Goal: Task Accomplishment & Management: Use online tool/utility

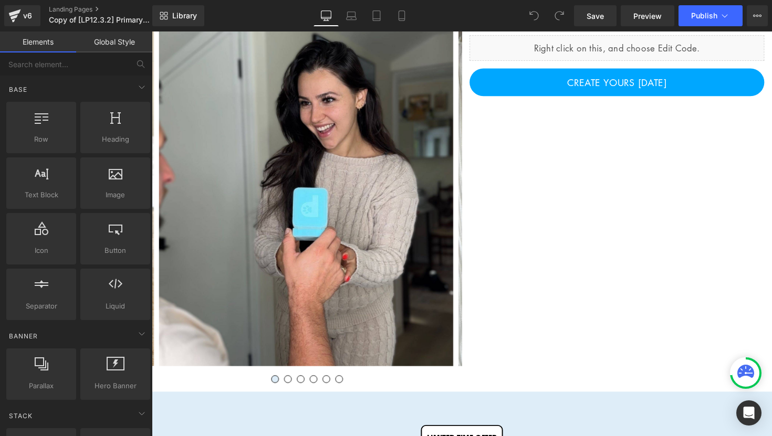
scroll to position [95, 0]
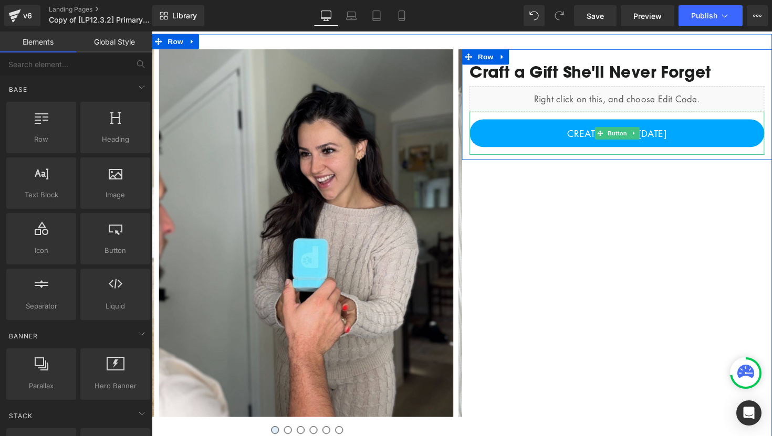
click at [637, 133] on span "Button" at bounding box center [628, 136] width 24 height 13
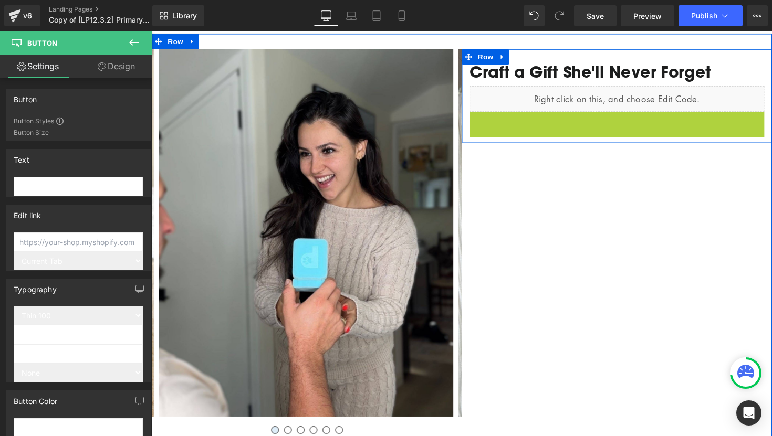
scroll to position [74, 0]
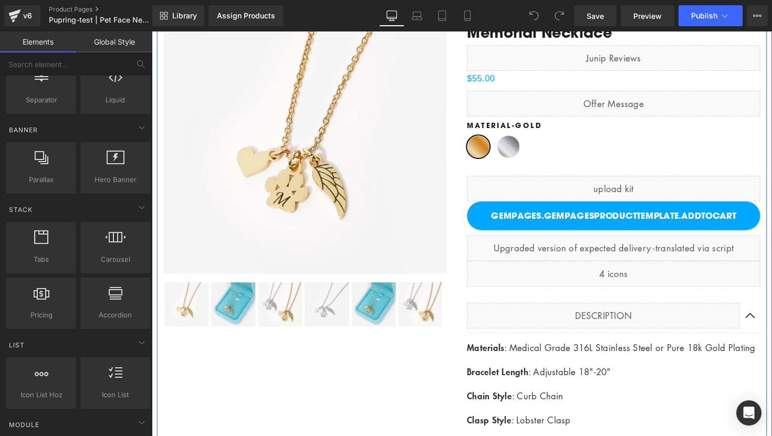
scroll to position [154, 0]
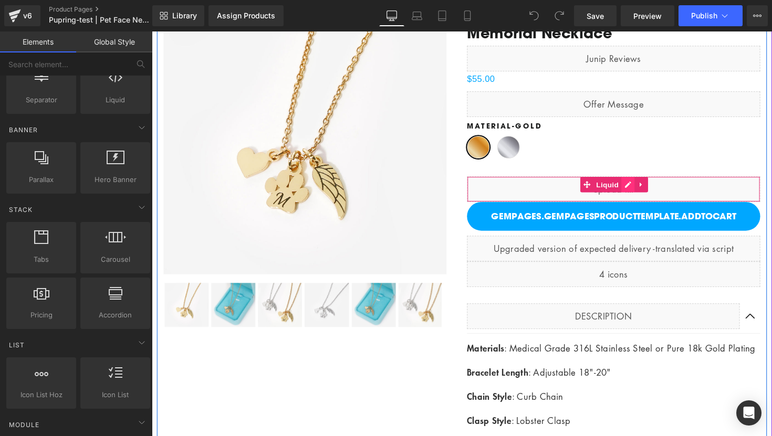
click at [641, 186] on div "Liquid" at bounding box center [625, 193] width 300 height 26
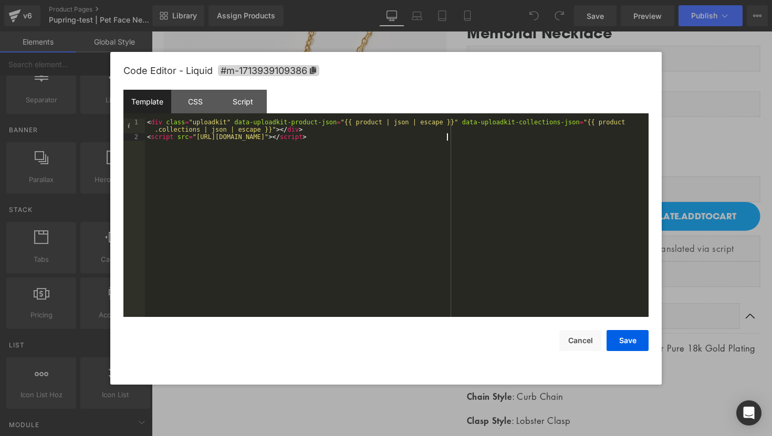
click at [421, 155] on div "< div class = "uploadkit" data-uploadkit-product-json = "{{ product | json | es…" at bounding box center [396, 229] width 503 height 221
click at [241, 102] on div "Script" at bounding box center [243, 102] width 48 height 24
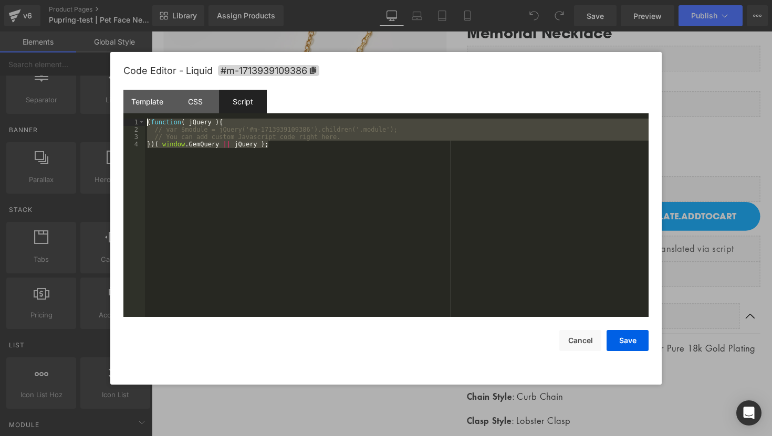
drag, startPoint x: 289, startPoint y: 162, endPoint x: 139, endPoint y: 116, distance: 157.6
click at [139, 116] on div "Template CSS Script Data 1 2 < div class = "uploadkit" data-uploadkit-product-j…" at bounding box center [385, 203] width 525 height 227
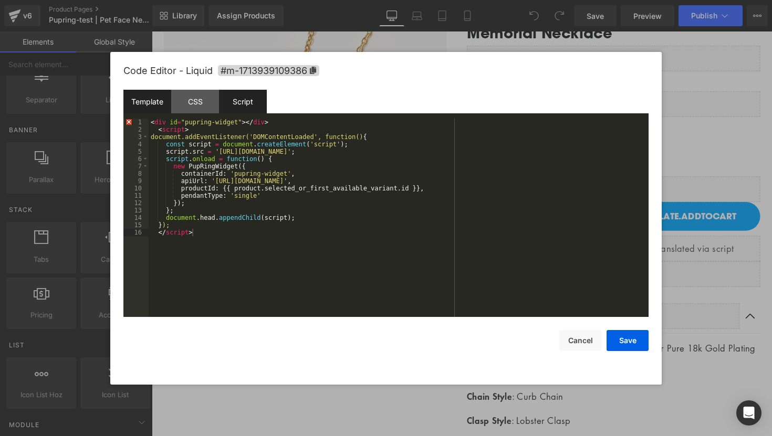
click at [156, 92] on div "Template" at bounding box center [147, 102] width 48 height 24
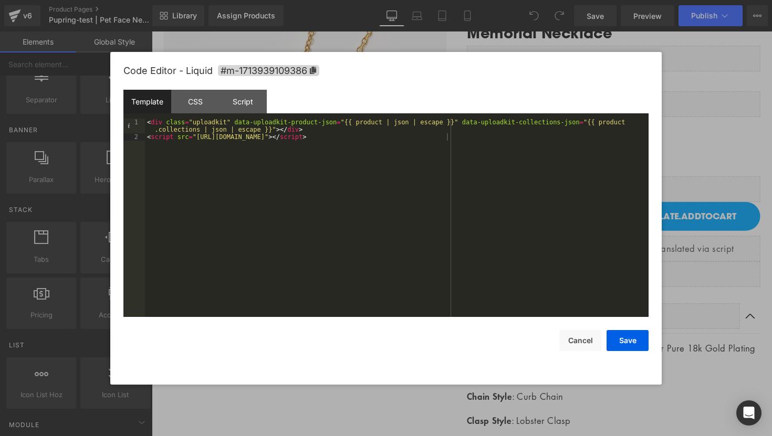
click at [229, 161] on div "< div class = "uploadkit" data-uploadkit-product-json = "{{ product | json | es…" at bounding box center [396, 229] width 503 height 221
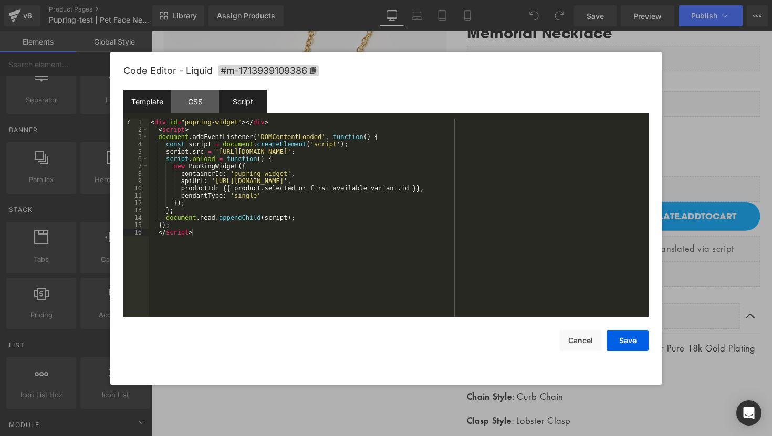
click at [233, 102] on div "Script" at bounding box center [243, 102] width 48 height 24
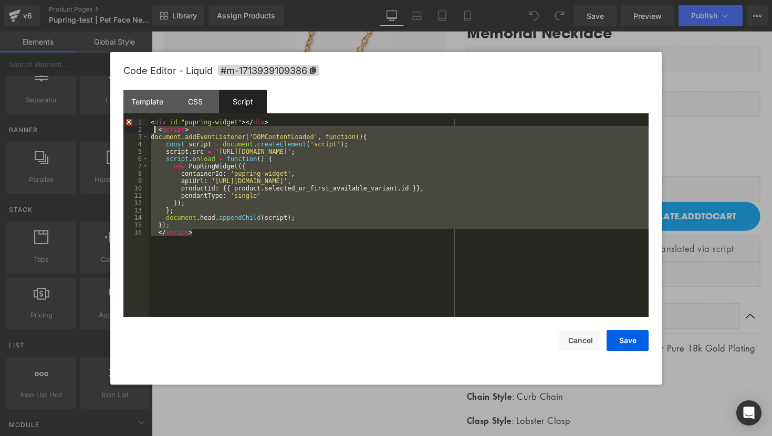
drag, startPoint x: 263, startPoint y: 247, endPoint x: 151, endPoint y: 119, distance: 169.6
click at [151, 119] on div "< div id = "pupring-widget" > </ div > < script > document.addEventListener('DO…" at bounding box center [399, 225] width 500 height 213
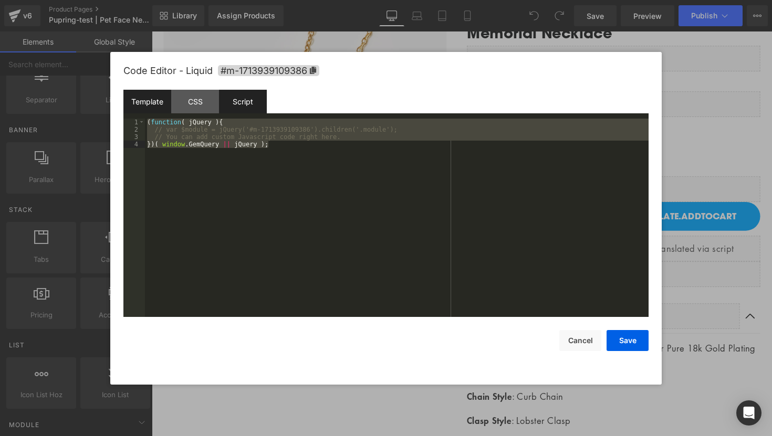
click at [152, 109] on div "Template" at bounding box center [147, 102] width 48 height 24
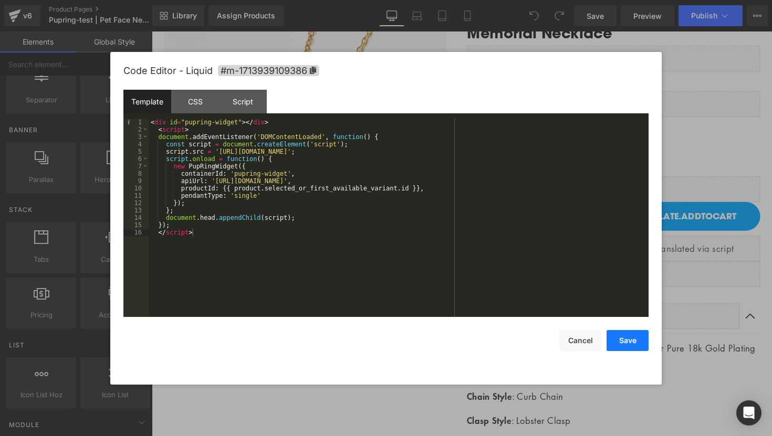
click at [634, 345] on button "Save" at bounding box center [627, 340] width 42 height 21
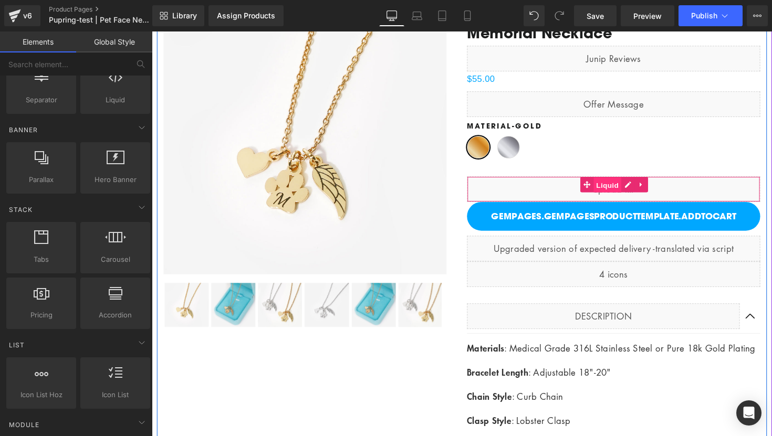
click at [629, 186] on span "Liquid" at bounding box center [618, 189] width 28 height 16
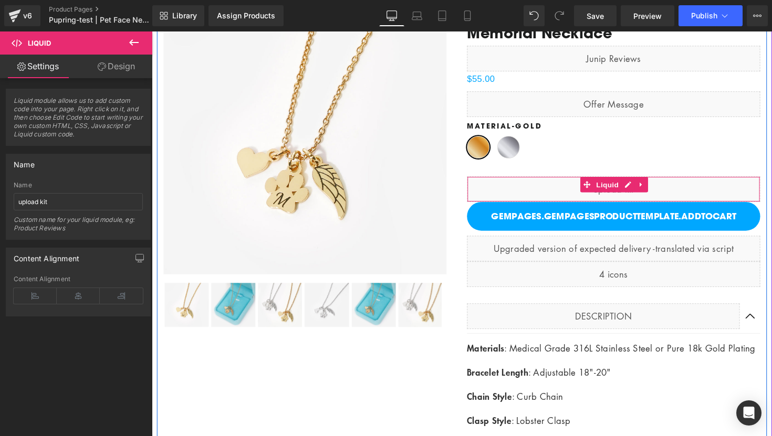
click at [691, 190] on div "Liquid" at bounding box center [625, 193] width 300 height 26
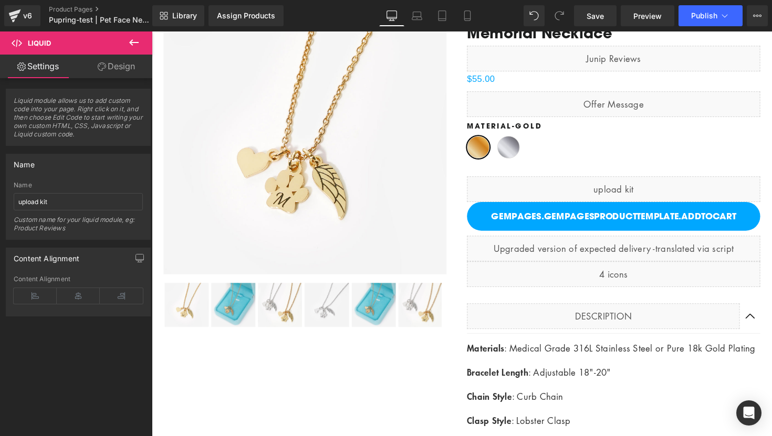
click at [132, 41] on icon at bounding box center [134, 42] width 13 height 13
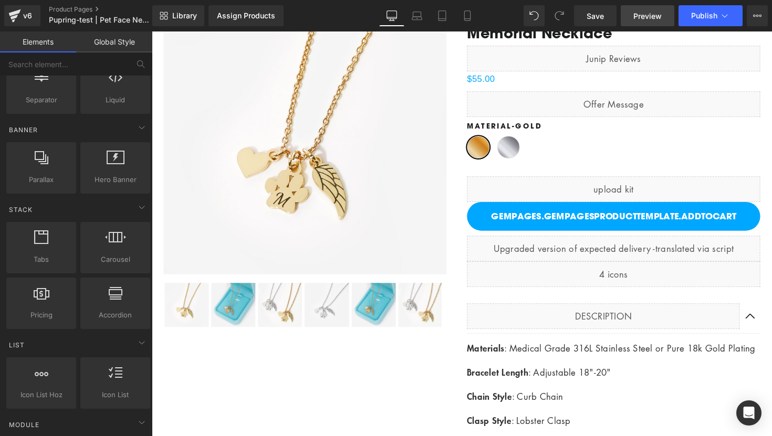
click at [655, 15] on span "Preview" at bounding box center [647, 16] width 28 height 11
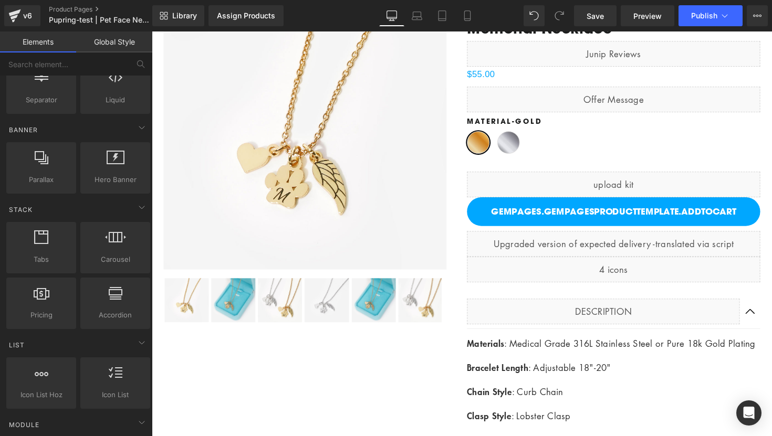
scroll to position [0, 0]
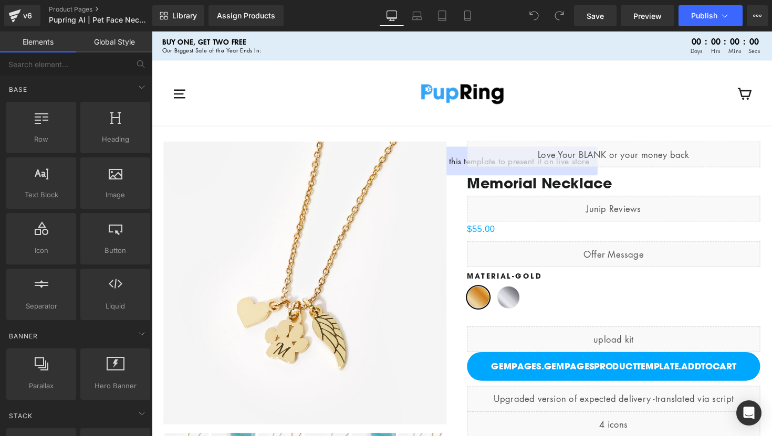
click at [174, 97] on icon "icon-hamburger" at bounding box center [180, 95] width 15 height 15
click at [423, 16] on link "Laptop" at bounding box center [416, 15] width 25 height 21
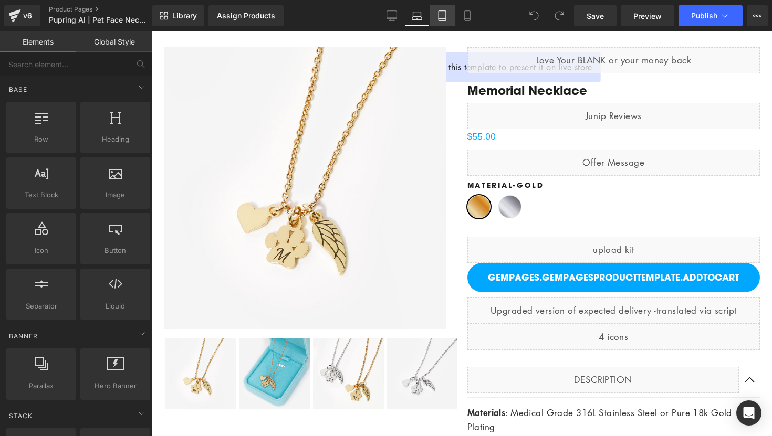
click at [440, 14] on icon at bounding box center [442, 16] width 11 height 11
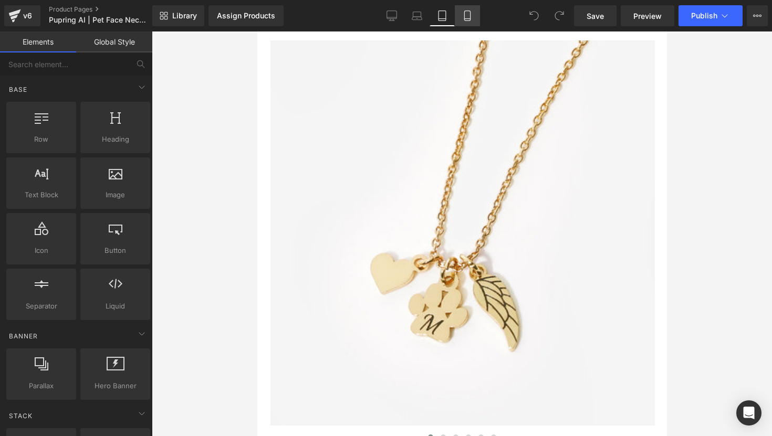
click at [456, 14] on link "Mobile" at bounding box center [467, 15] width 25 height 21
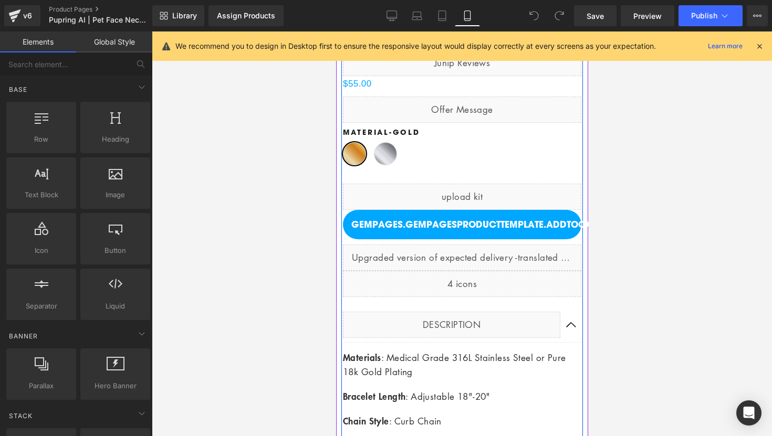
scroll to position [0, 0]
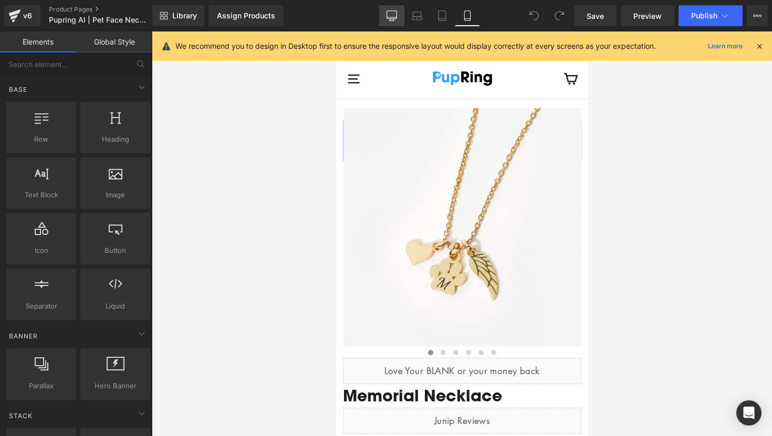
click at [391, 12] on icon at bounding box center [391, 16] width 11 height 11
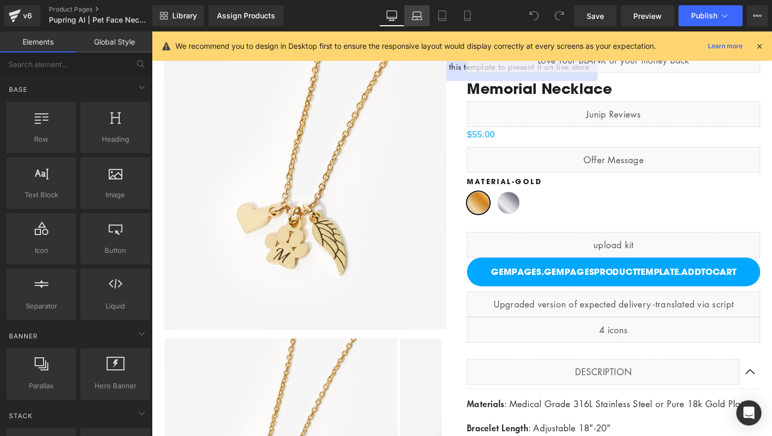
scroll to position [97, 0]
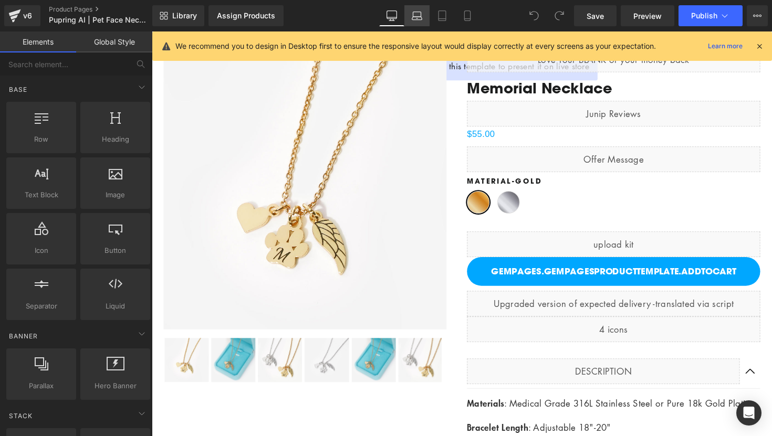
click at [410, 14] on link "Laptop" at bounding box center [416, 15] width 25 height 21
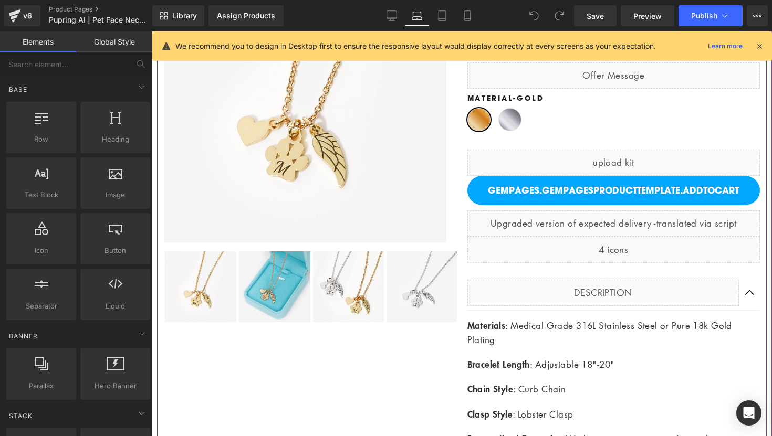
scroll to position [0, 0]
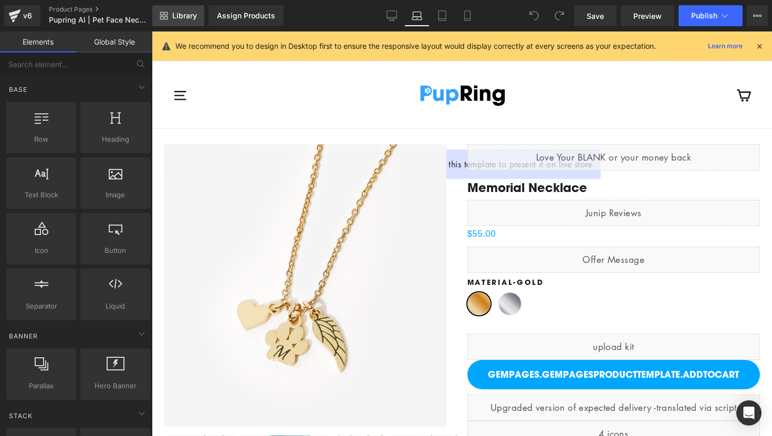
click at [180, 15] on span "Library" at bounding box center [184, 15] width 25 height 9
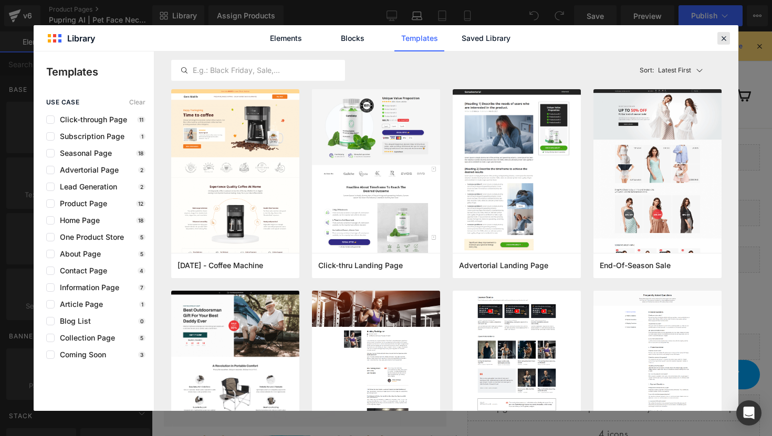
click at [726, 35] on icon at bounding box center [723, 38] width 9 height 9
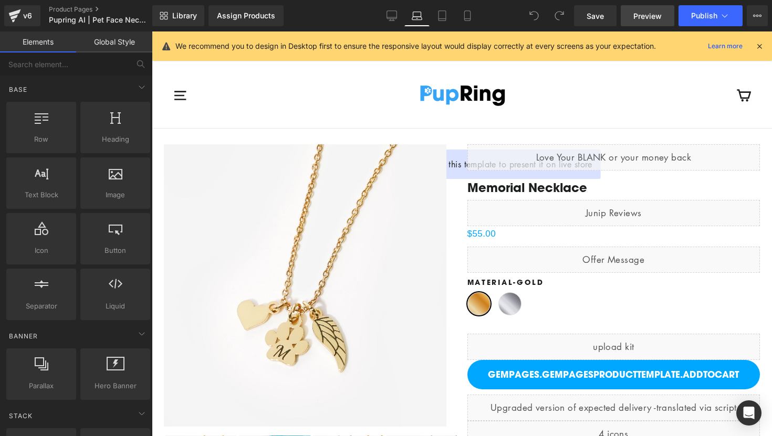
click at [663, 19] on link "Preview" at bounding box center [648, 15] width 54 height 21
click at [73, 7] on link "Product Pages" at bounding box center [109, 9] width 121 height 8
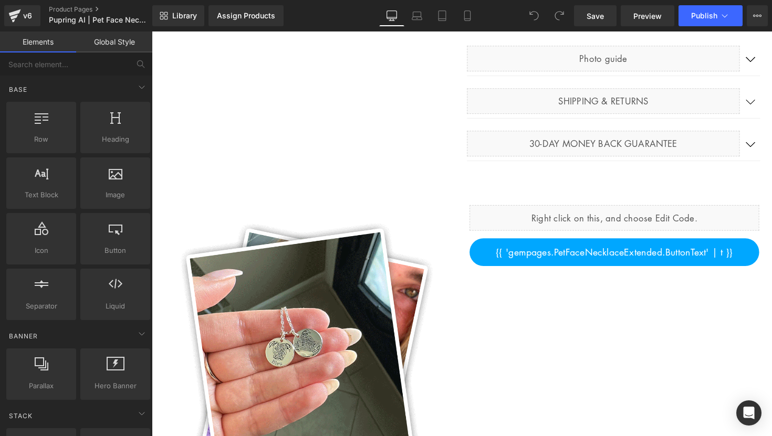
scroll to position [628, 0]
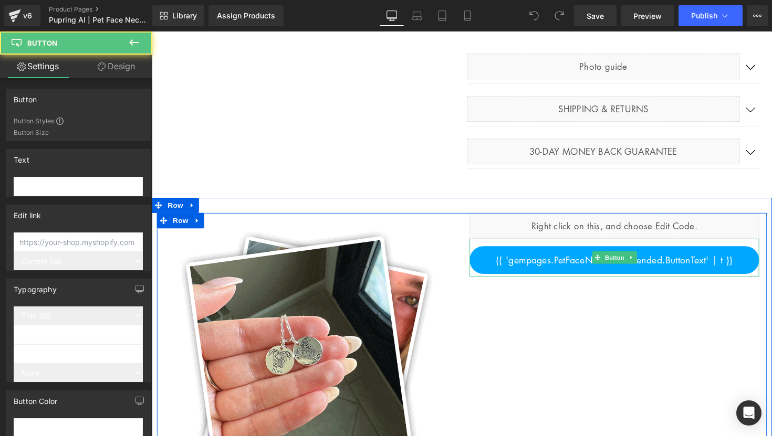
click at [570, 266] on span "{{ 'gempages.PetFaceNecklaceExtended.ButtonText' | t }}" at bounding box center [625, 266] width 243 height 12
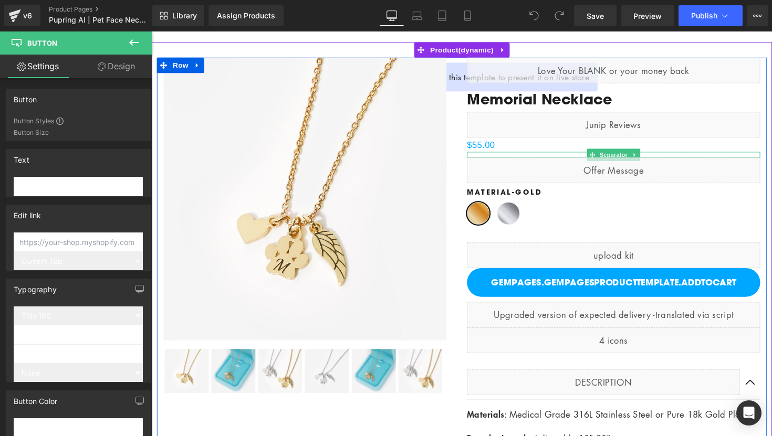
scroll to position [162, 0]
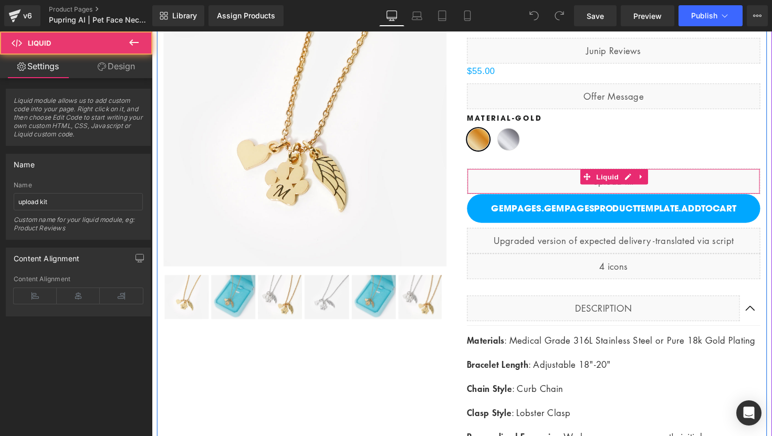
click at [637, 190] on div "Liquid" at bounding box center [625, 185] width 300 height 26
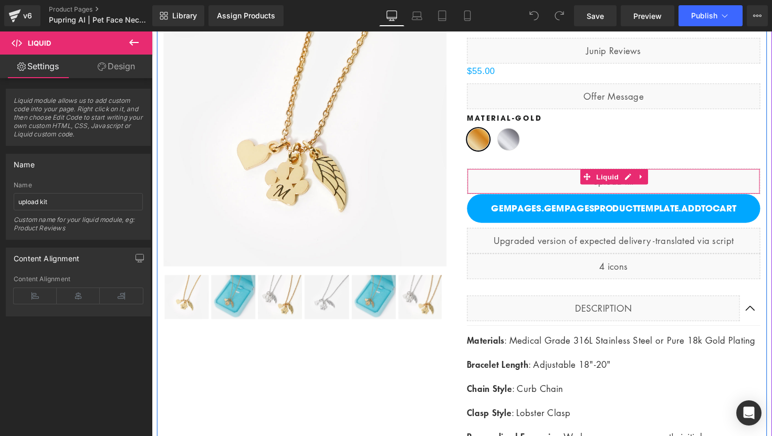
click at [678, 175] on div "Liquid" at bounding box center [625, 185] width 300 height 26
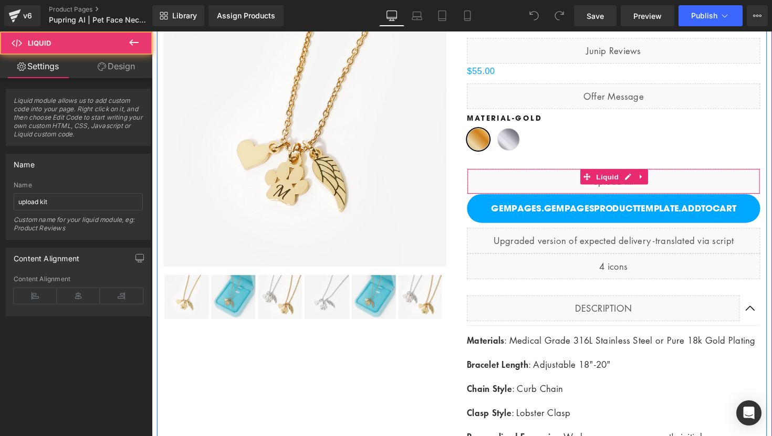
click at [678, 175] on div "Liquid" at bounding box center [625, 185] width 300 height 26
click at [690, 185] on div "Liquid" at bounding box center [625, 185] width 300 height 26
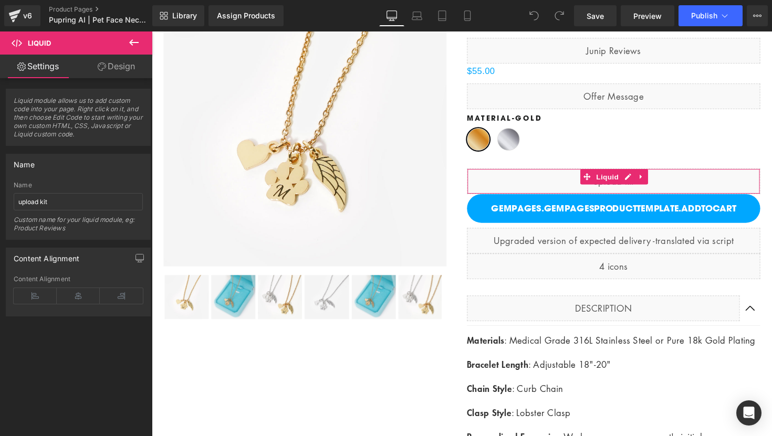
click at [102, 62] on icon at bounding box center [102, 66] width 8 height 8
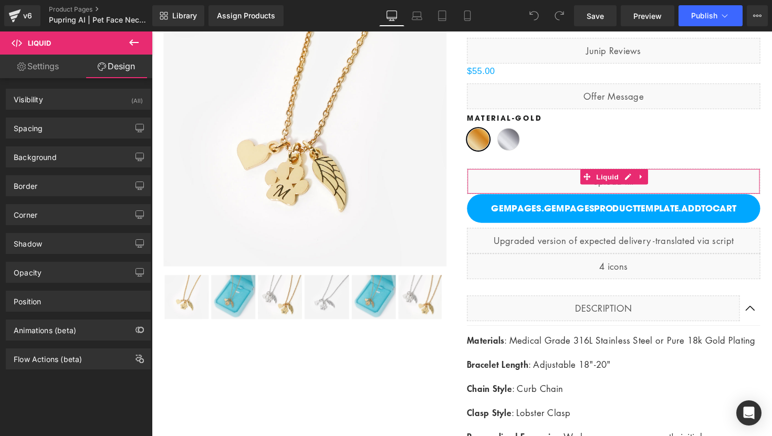
click at [23, 70] on icon at bounding box center [21, 66] width 8 height 8
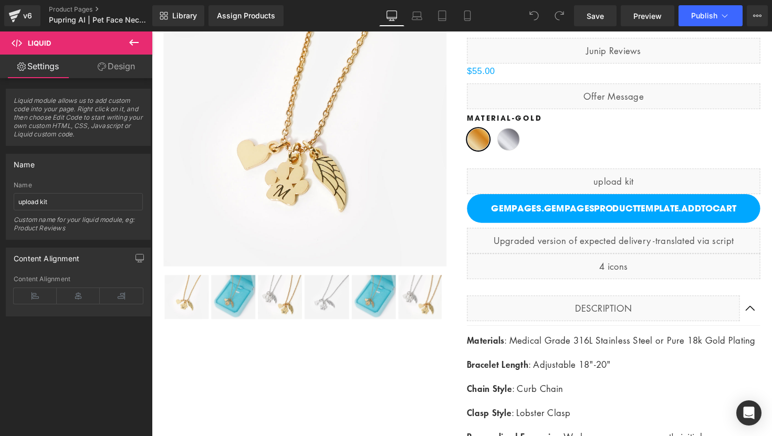
click at [139, 37] on icon at bounding box center [134, 42] width 13 height 13
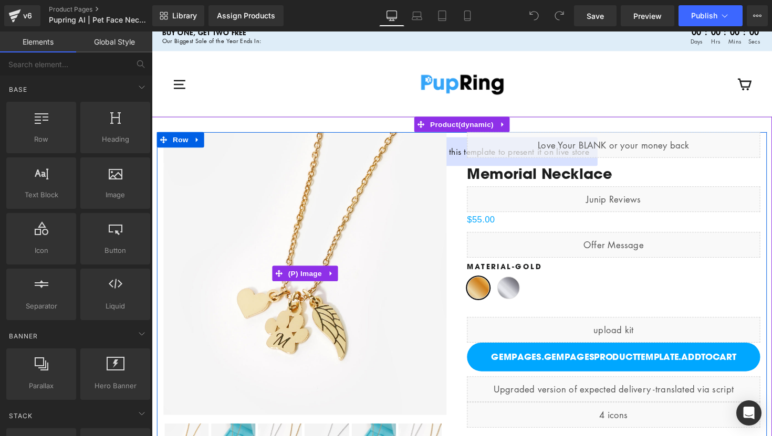
scroll to position [0, 0]
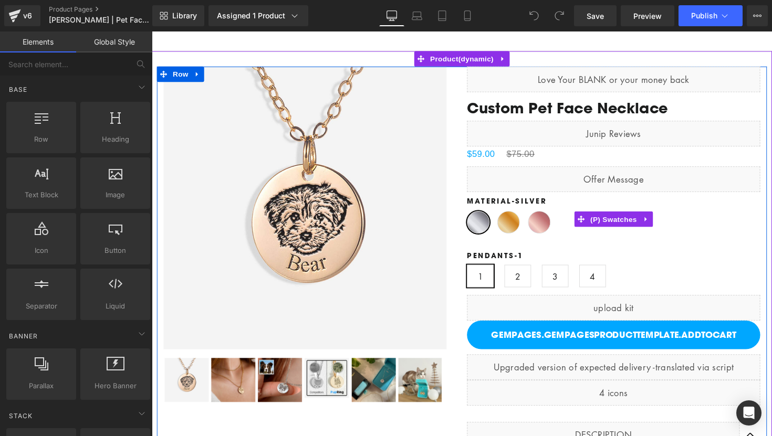
scroll to position [68, 0]
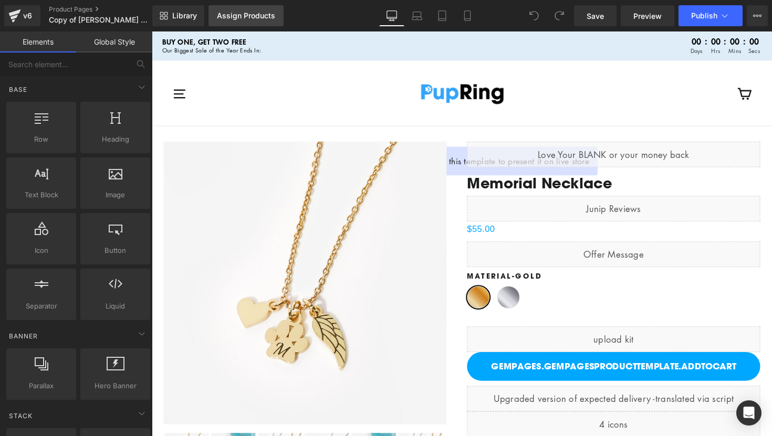
click at [244, 17] on div "Assign Products" at bounding box center [246, 16] width 58 height 8
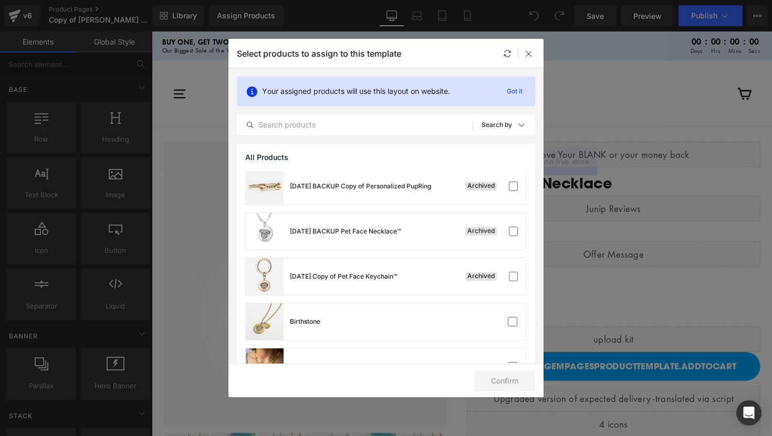
scroll to position [99, 0]
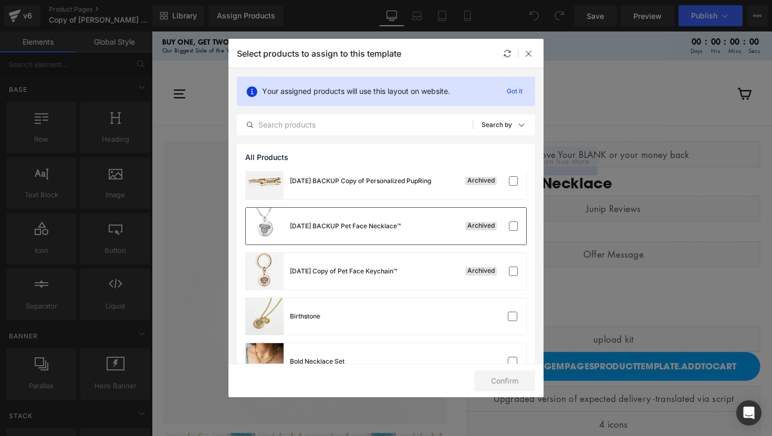
click at [467, 230] on div "[DATE] BACKUP Pet Face Necklace™ Archived" at bounding box center [386, 226] width 280 height 37
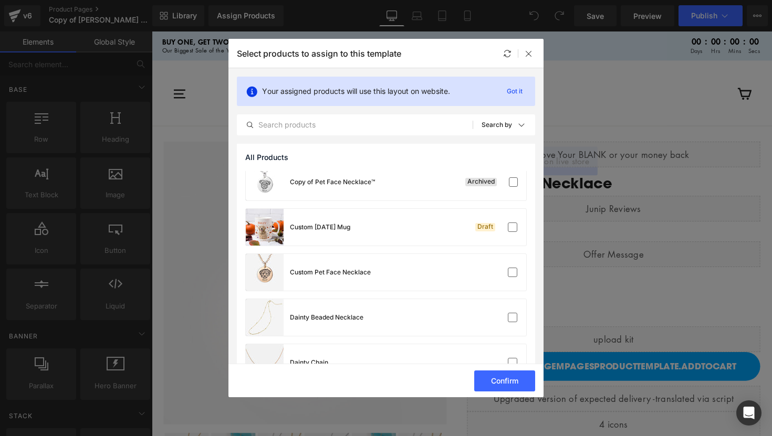
scroll to position [551, 0]
click at [454, 273] on div "Custom Pet Face Necklace" at bounding box center [386, 271] width 280 height 37
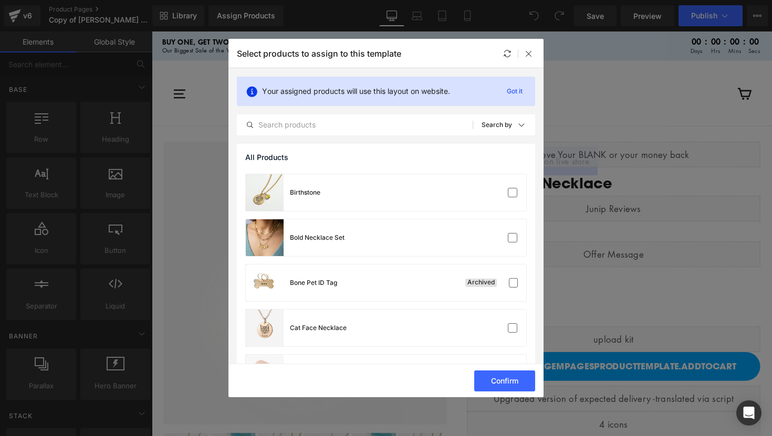
scroll to position [0, 0]
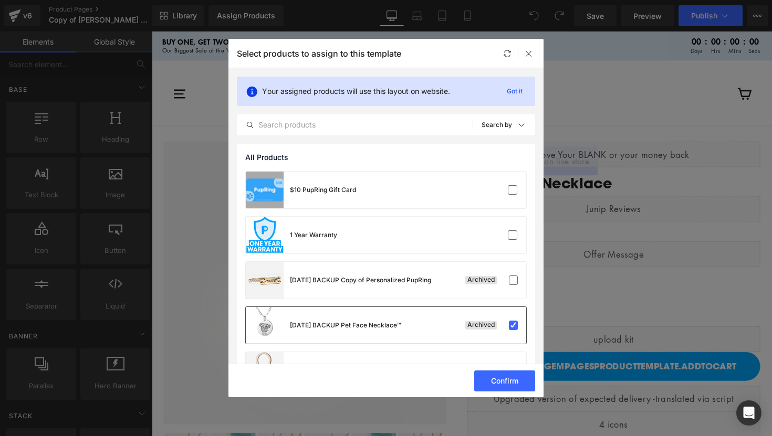
click at [465, 340] on div "[DATE] BACKUP Pet Face Necklace™ Archived" at bounding box center [386, 325] width 280 height 37
click at [508, 379] on button "Confirm" at bounding box center [504, 381] width 61 height 21
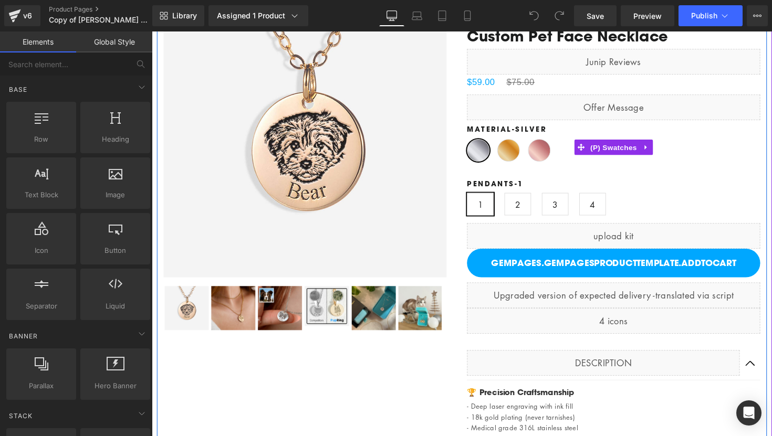
scroll to position [154, 0]
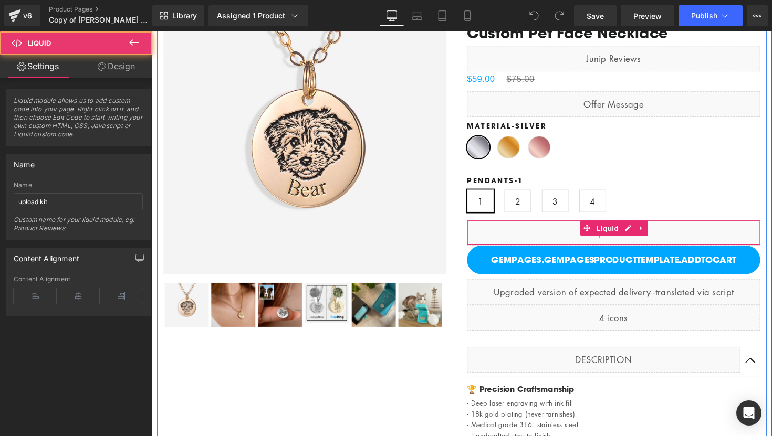
click at [584, 240] on div "Liquid" at bounding box center [625, 238] width 300 height 26
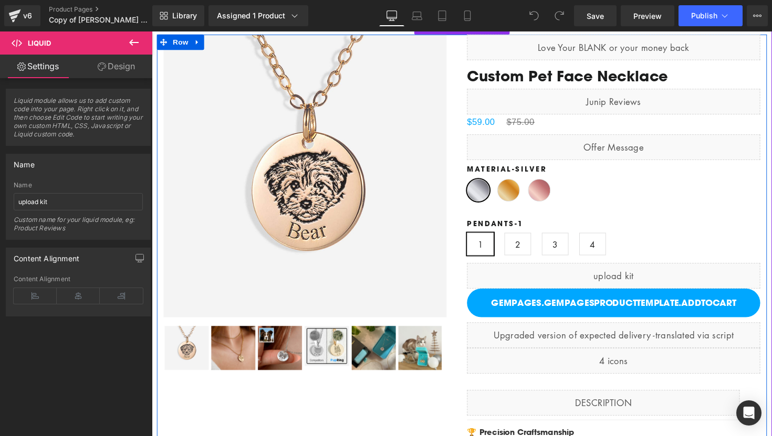
scroll to position [109, 0]
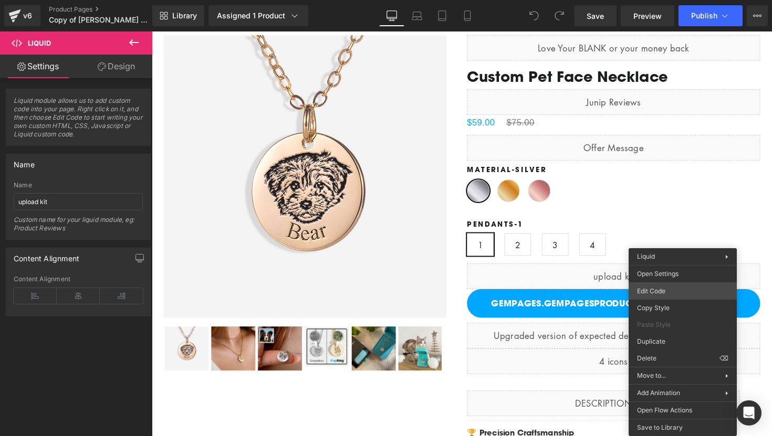
click at [673, 292] on body "You are previewing how the will restyle your page. You can not edit Elements in…" at bounding box center [386, 218] width 772 height 436
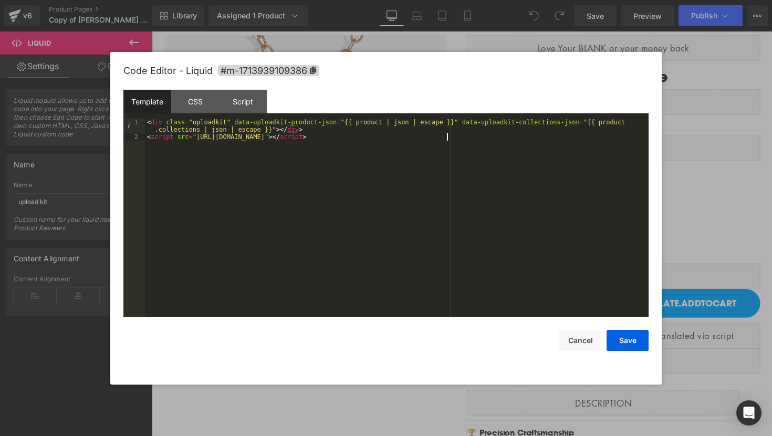
click at [352, 182] on div "< div class = "uploadkit" data-uploadkit-product-json = "{{ product | json | es…" at bounding box center [396, 229] width 503 height 221
click at [382, 172] on div "< div class = "uploadkit" data-uploadkit-product-json = "{{ product | json | es…" at bounding box center [396, 229] width 503 height 221
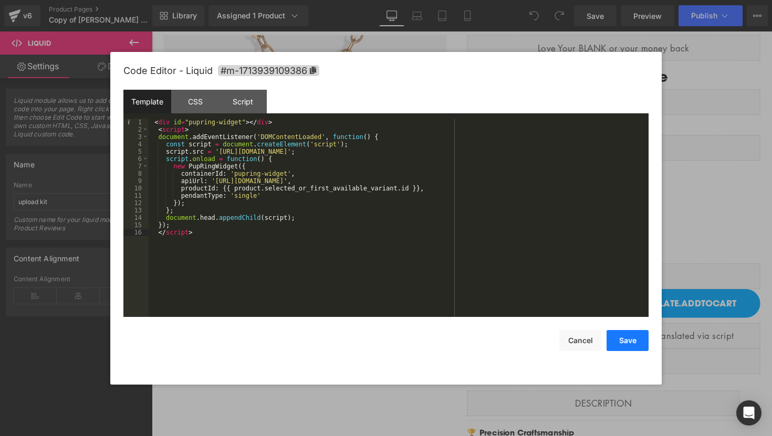
click at [621, 341] on button "Save" at bounding box center [627, 340] width 42 height 21
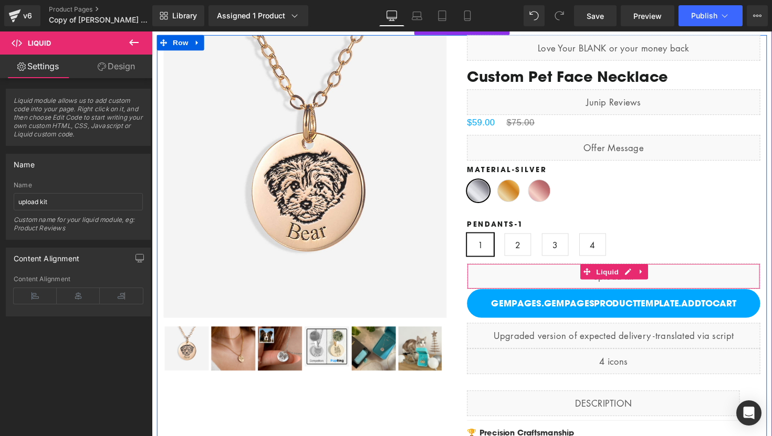
click at [666, 276] on div "Liquid" at bounding box center [625, 282] width 300 height 26
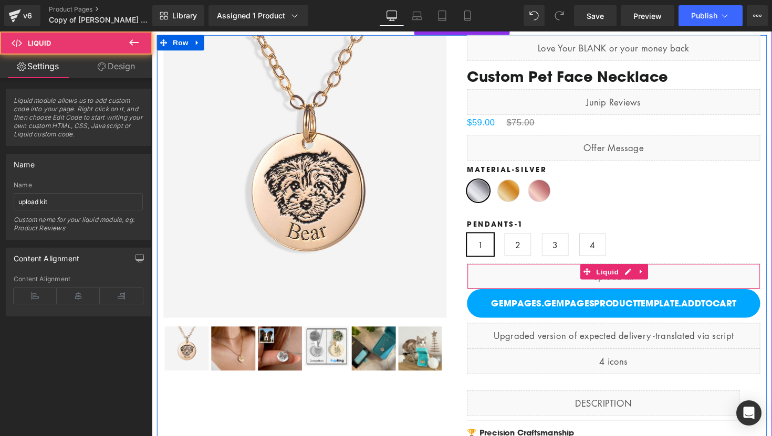
click at [666, 276] on div "Liquid" at bounding box center [625, 282] width 300 height 26
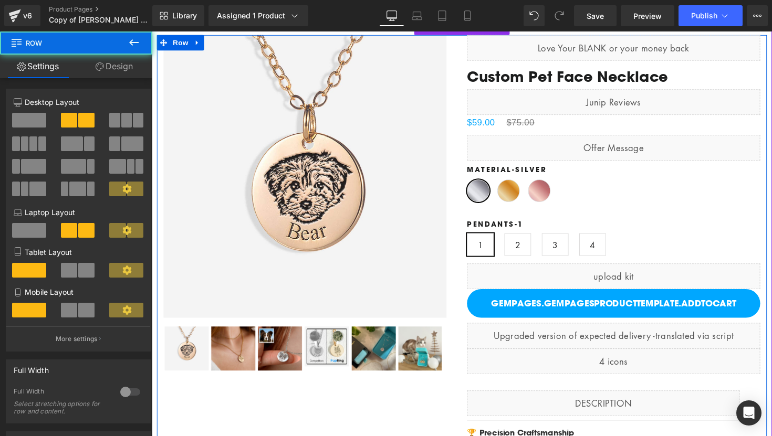
click at [410, 415] on div "Sale Off (P) Image" at bounding box center [469, 406] width 625 height 743
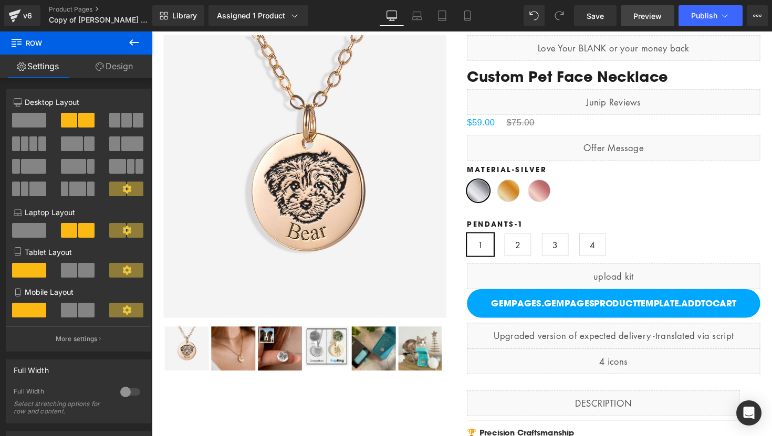
click at [644, 11] on span "Preview" at bounding box center [647, 16] width 28 height 11
click at [591, 13] on span "Save" at bounding box center [594, 16] width 17 height 11
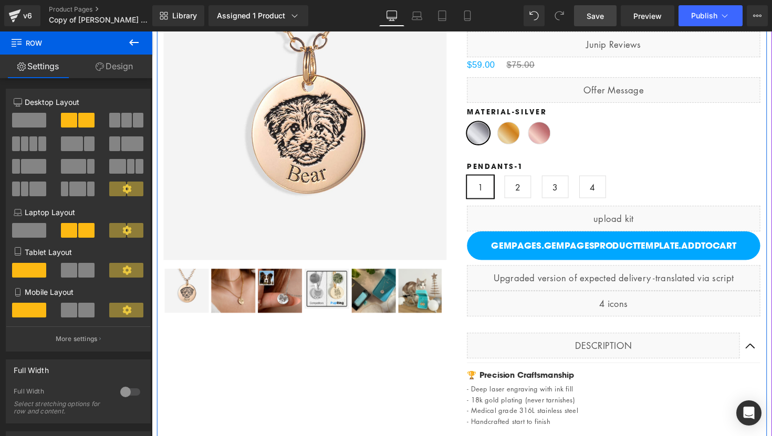
scroll to position [169, 0]
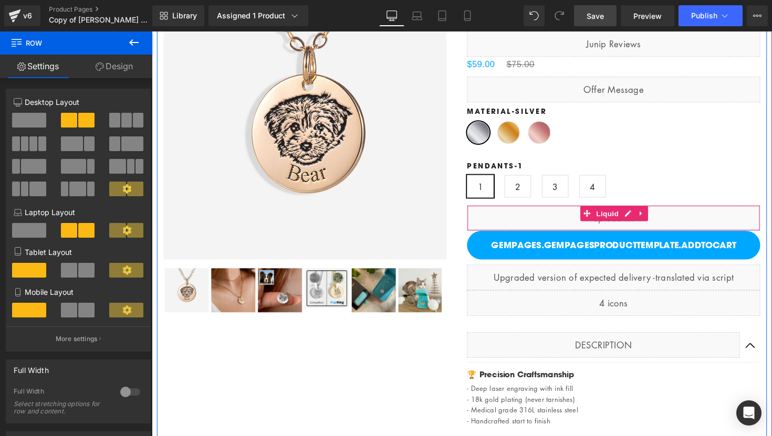
click at [690, 224] on div "Liquid" at bounding box center [625, 222] width 300 height 26
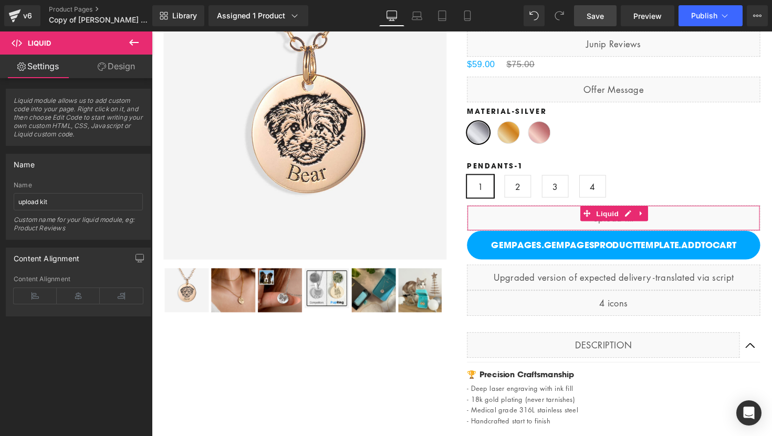
click at [100, 65] on icon at bounding box center [102, 66] width 8 height 8
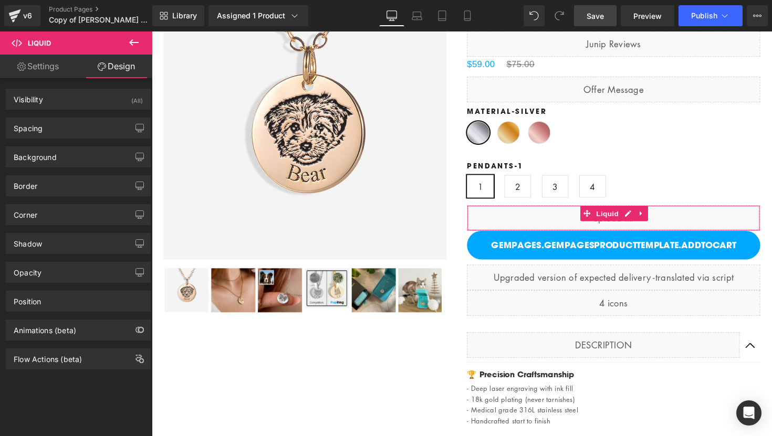
click at [44, 71] on link "Settings" at bounding box center [38, 67] width 76 height 24
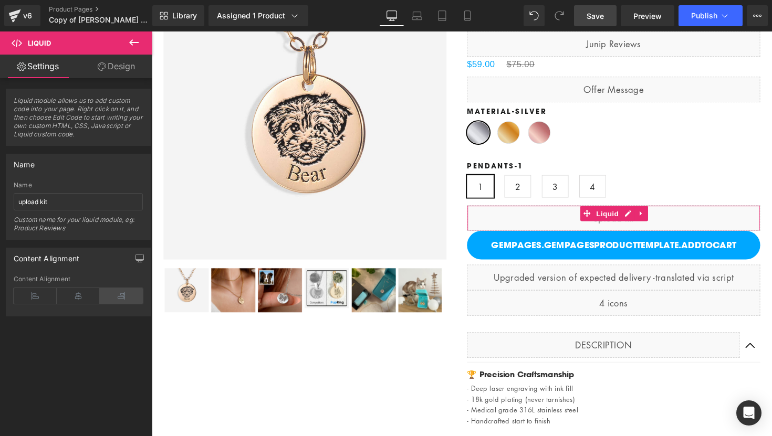
click at [127, 293] on icon at bounding box center [121, 296] width 43 height 16
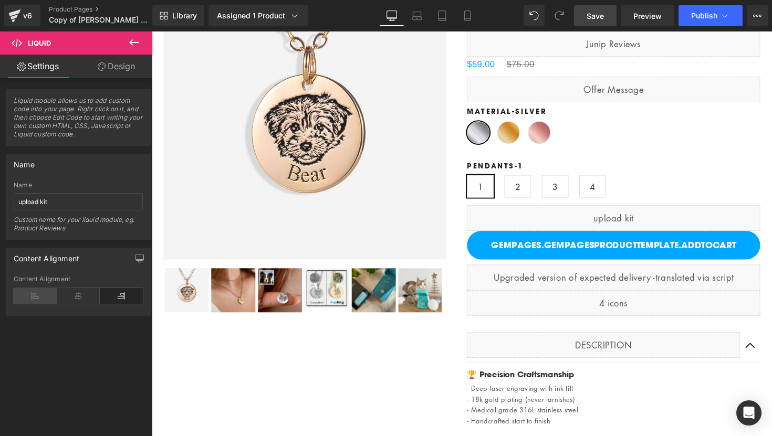
click at [33, 302] on icon at bounding box center [35, 296] width 43 height 16
click at [68, 301] on icon at bounding box center [78, 296] width 43 height 16
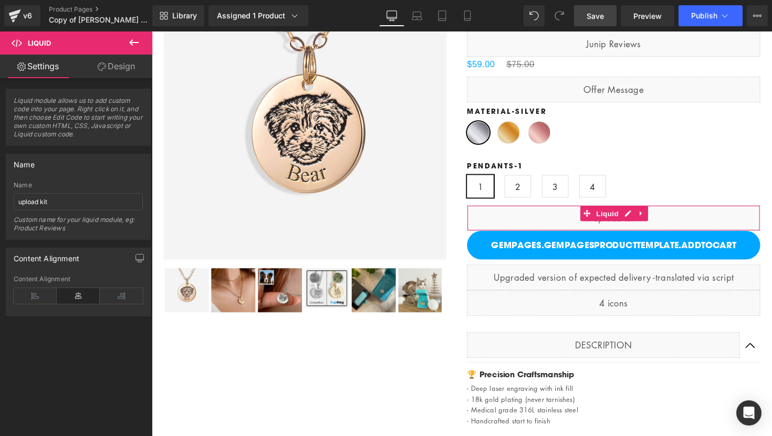
click at [43, 366] on div "Liquid module allows us to add custom code into your page. Right click on it, a…" at bounding box center [78, 259] width 157 height 363
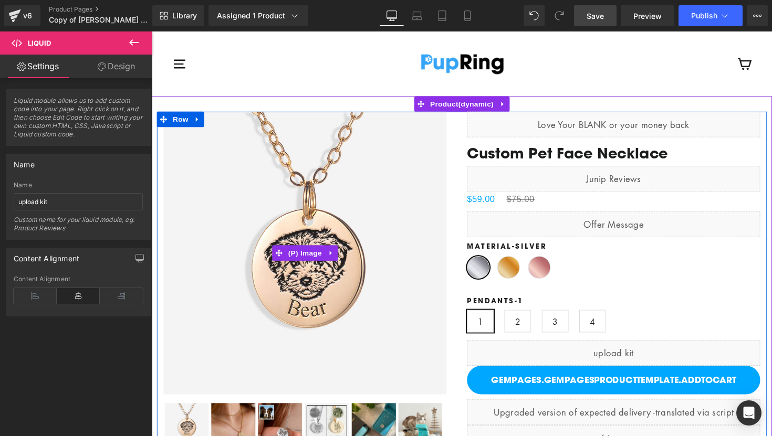
scroll to position [0, 0]
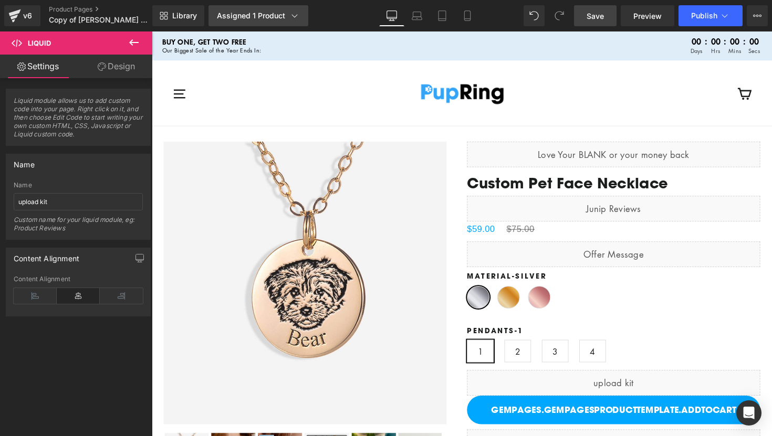
click at [293, 17] on icon at bounding box center [295, 15] width 6 height 3
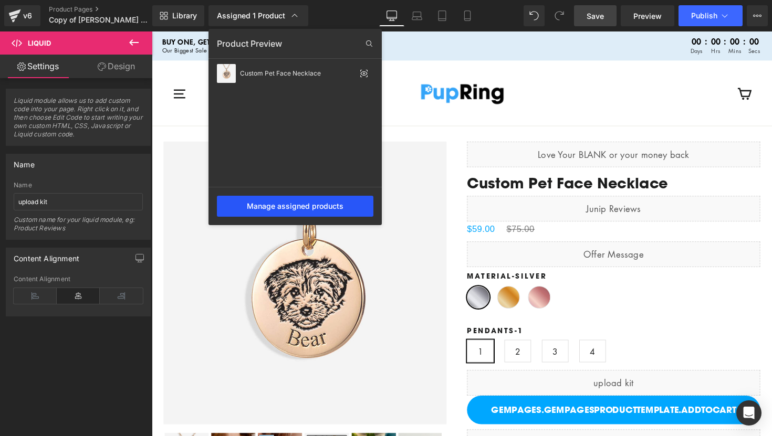
click at [318, 209] on div "Manage assigned products" at bounding box center [295, 206] width 156 height 21
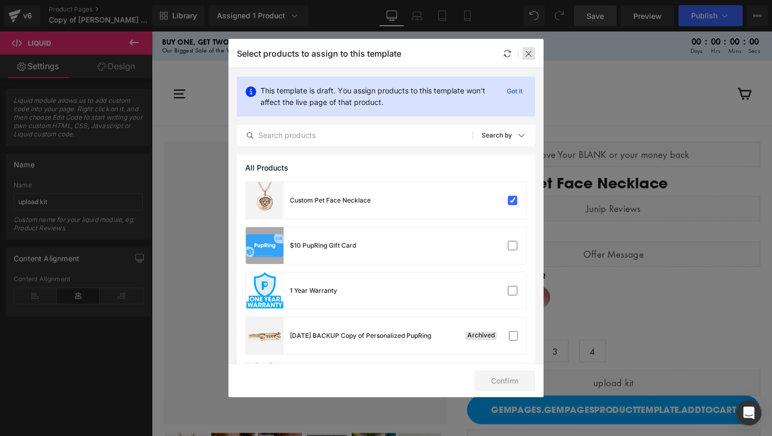
click at [528, 57] on icon at bounding box center [528, 53] width 8 height 8
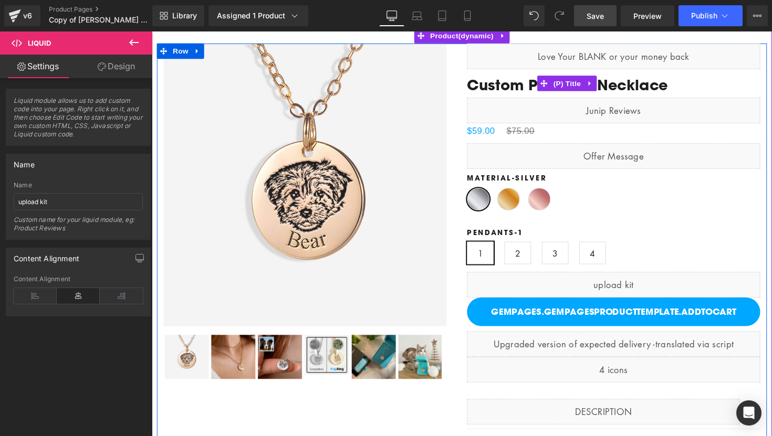
scroll to position [108, 0]
